Goal: Information Seeking & Learning: Learn about a topic

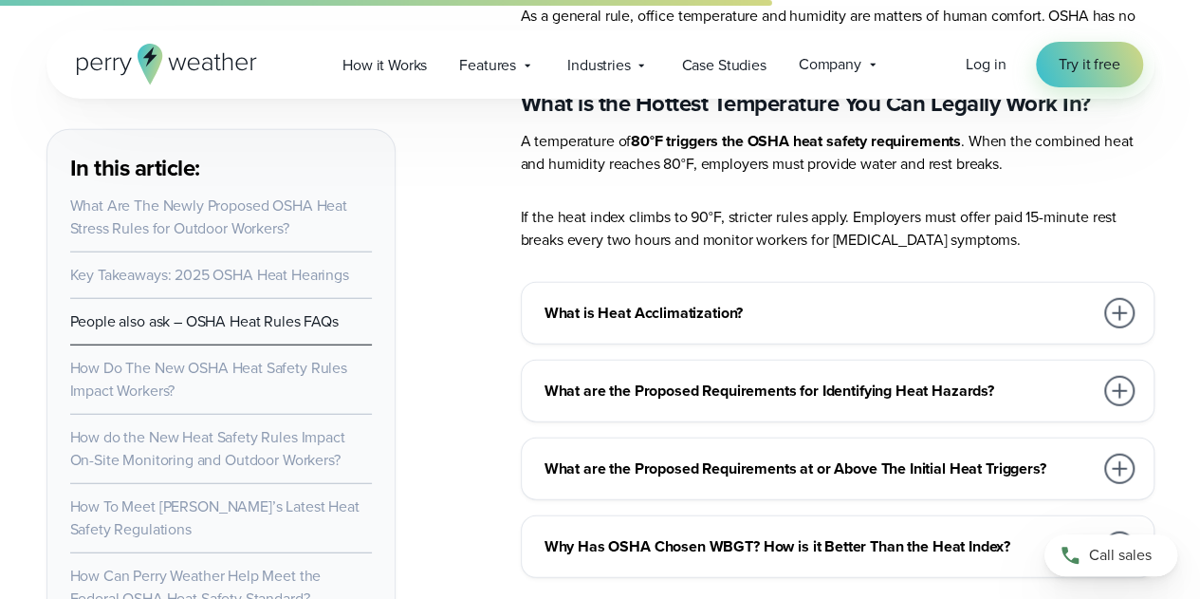
scroll to position [5845, 0]
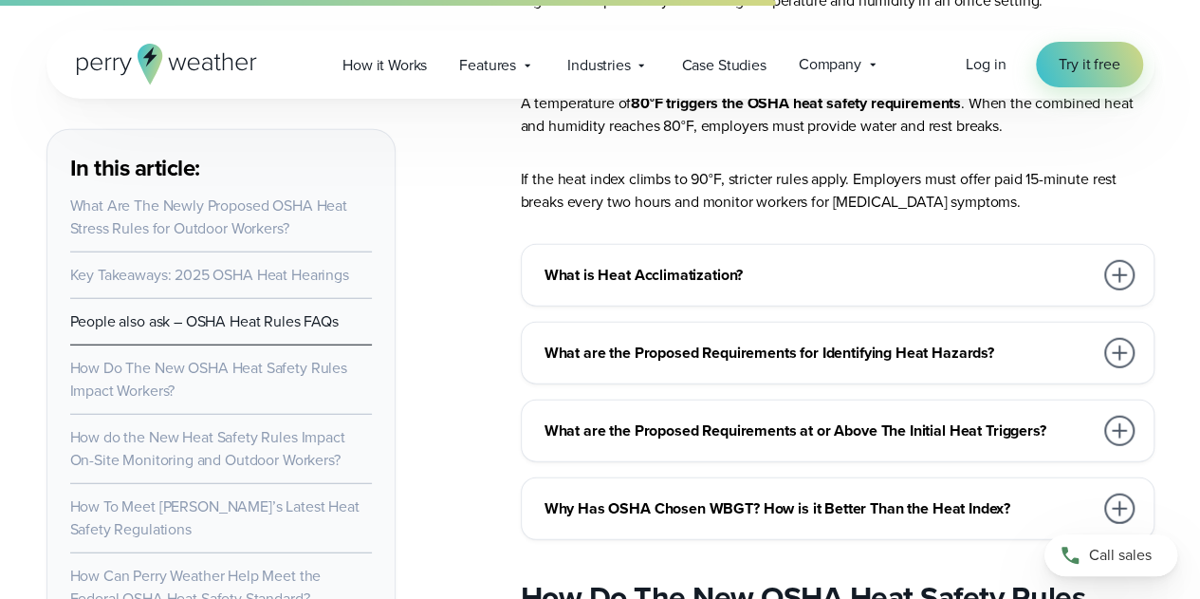
click at [1126, 493] on div at bounding box center [1119, 508] width 30 height 30
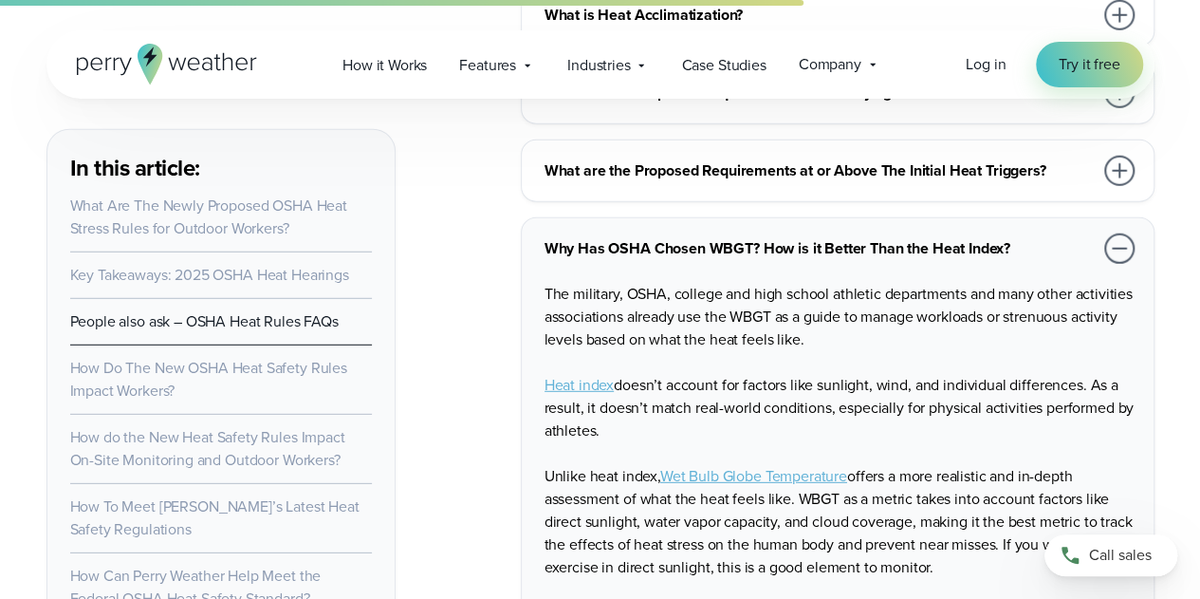
scroll to position [6123, 0]
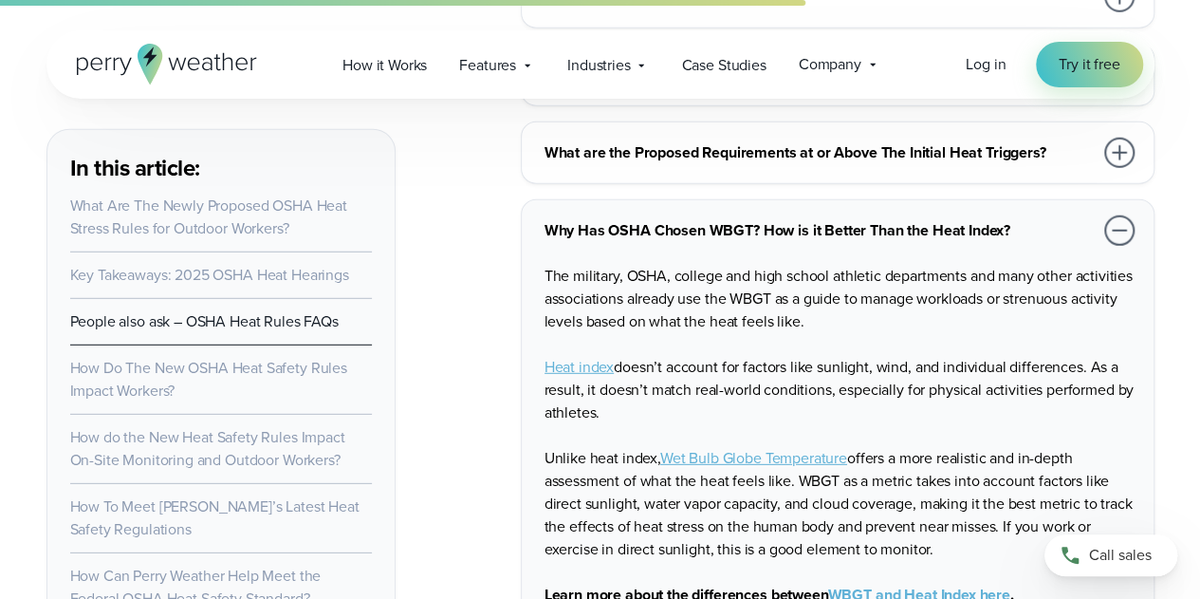
click at [991, 584] on link "here" at bounding box center [994, 595] width 30 height 22
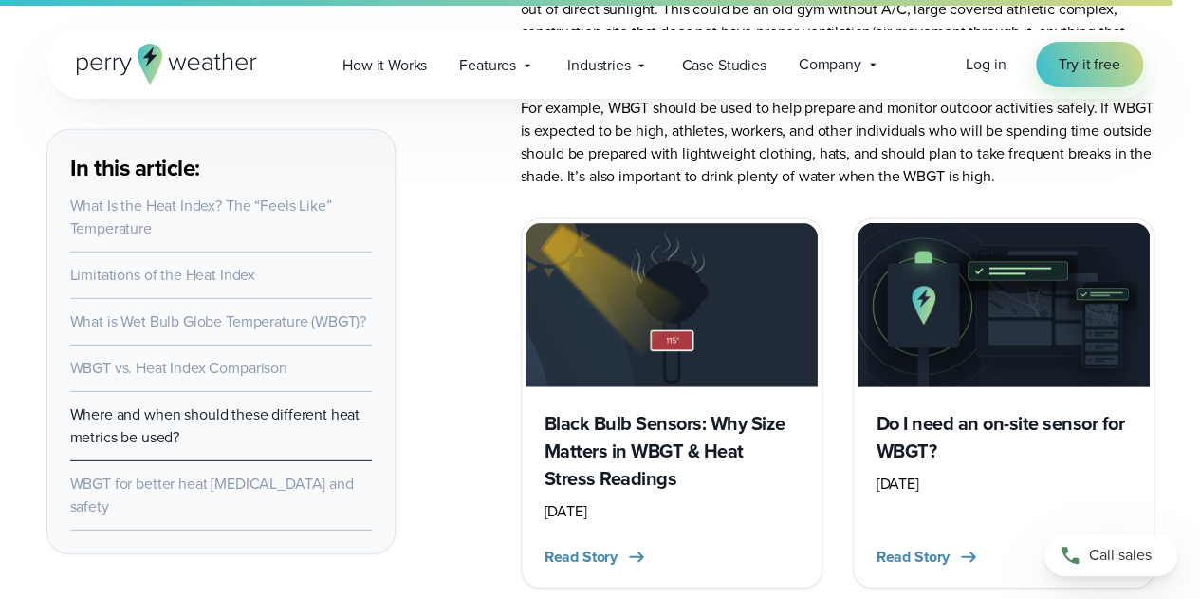
scroll to position [6113, 0]
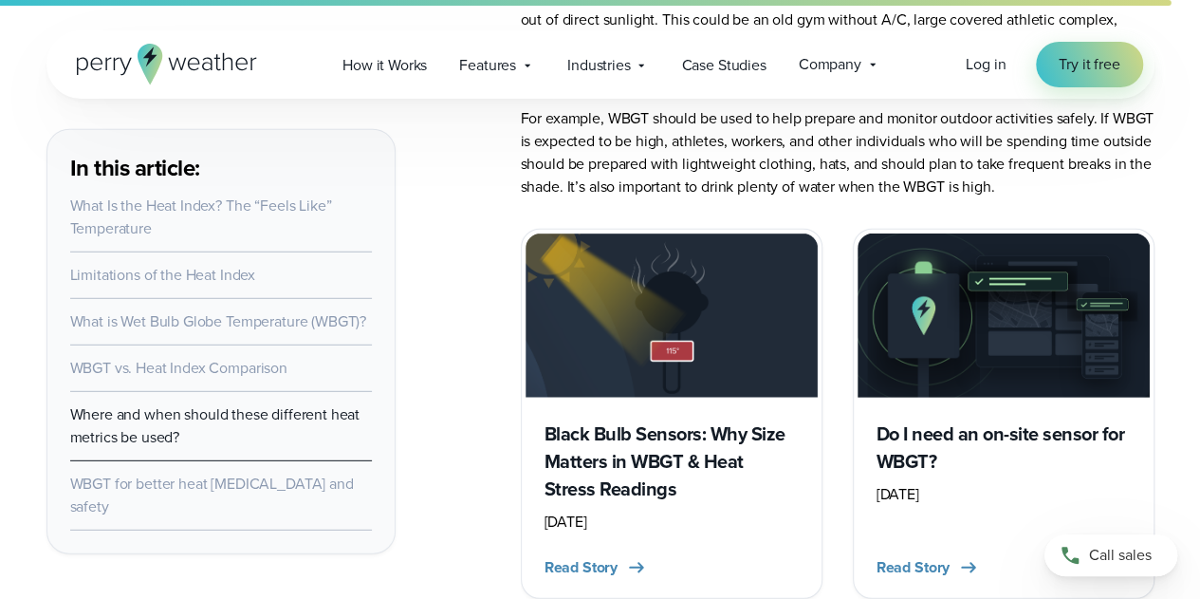
click at [910, 446] on div "Do I need an on-site sensor for WBGT? [DATE] Read Story" at bounding box center [1004, 496] width 292 height 196
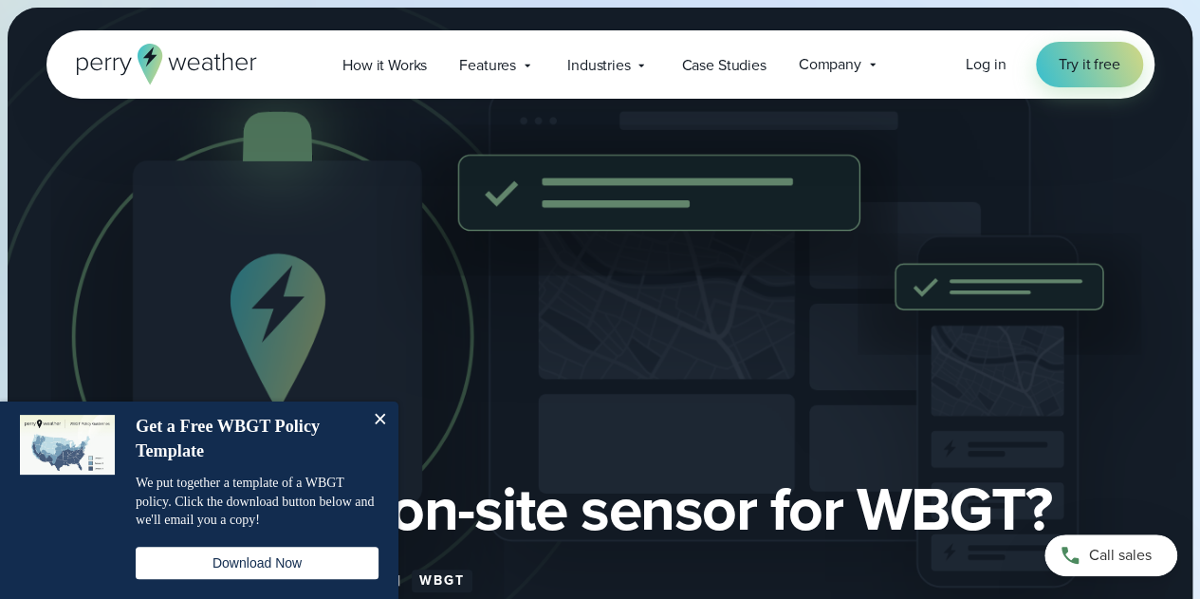
click at [380, 417] on button "Close" at bounding box center [380, 420] width 38 height 38
